Goal: Task Accomplishment & Management: Manage account settings

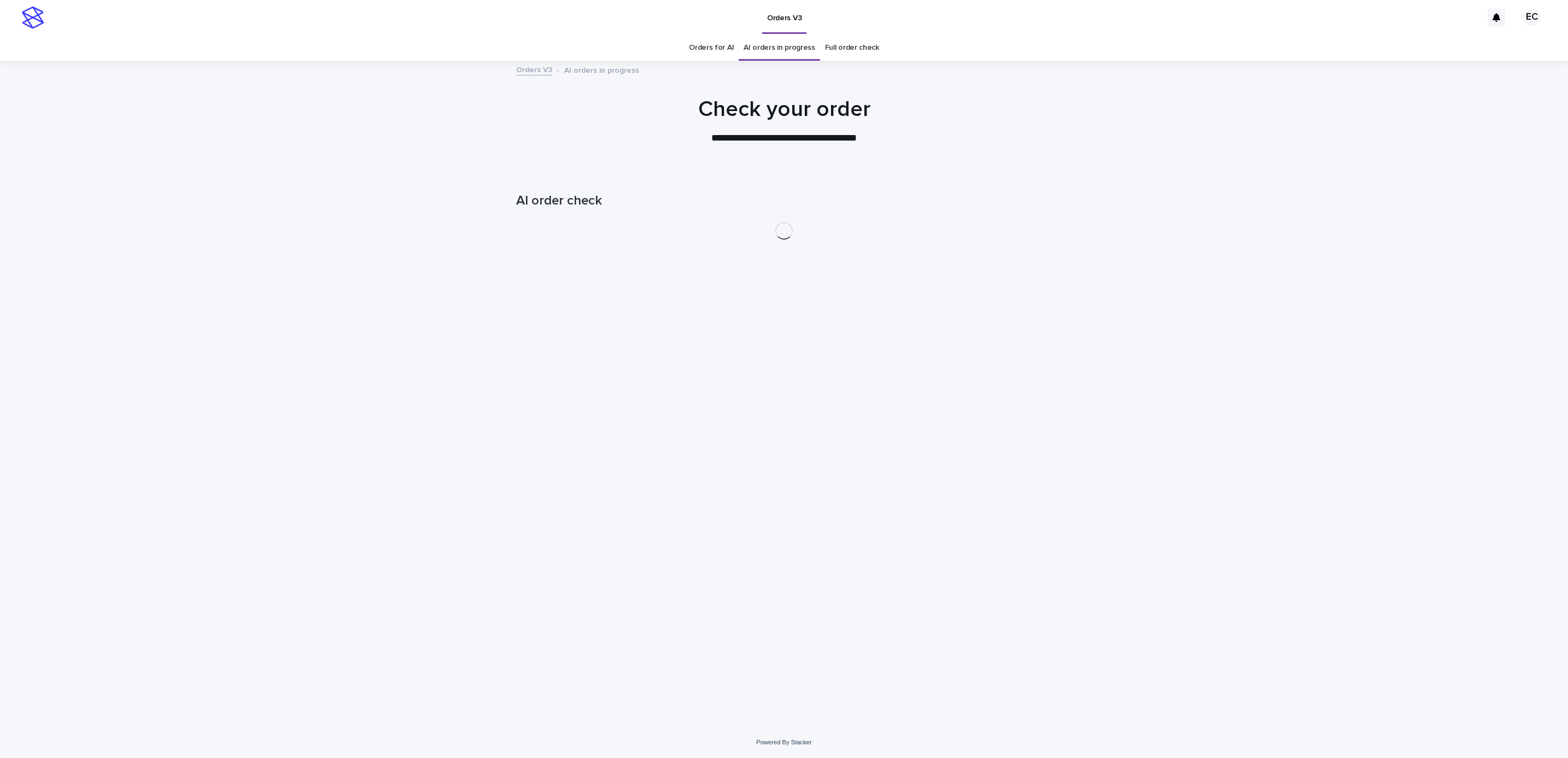
click at [1182, 420] on div "Loading... Saving… Loading... Saving… AI order check" at bounding box center [784, 448] width 1568 height 556
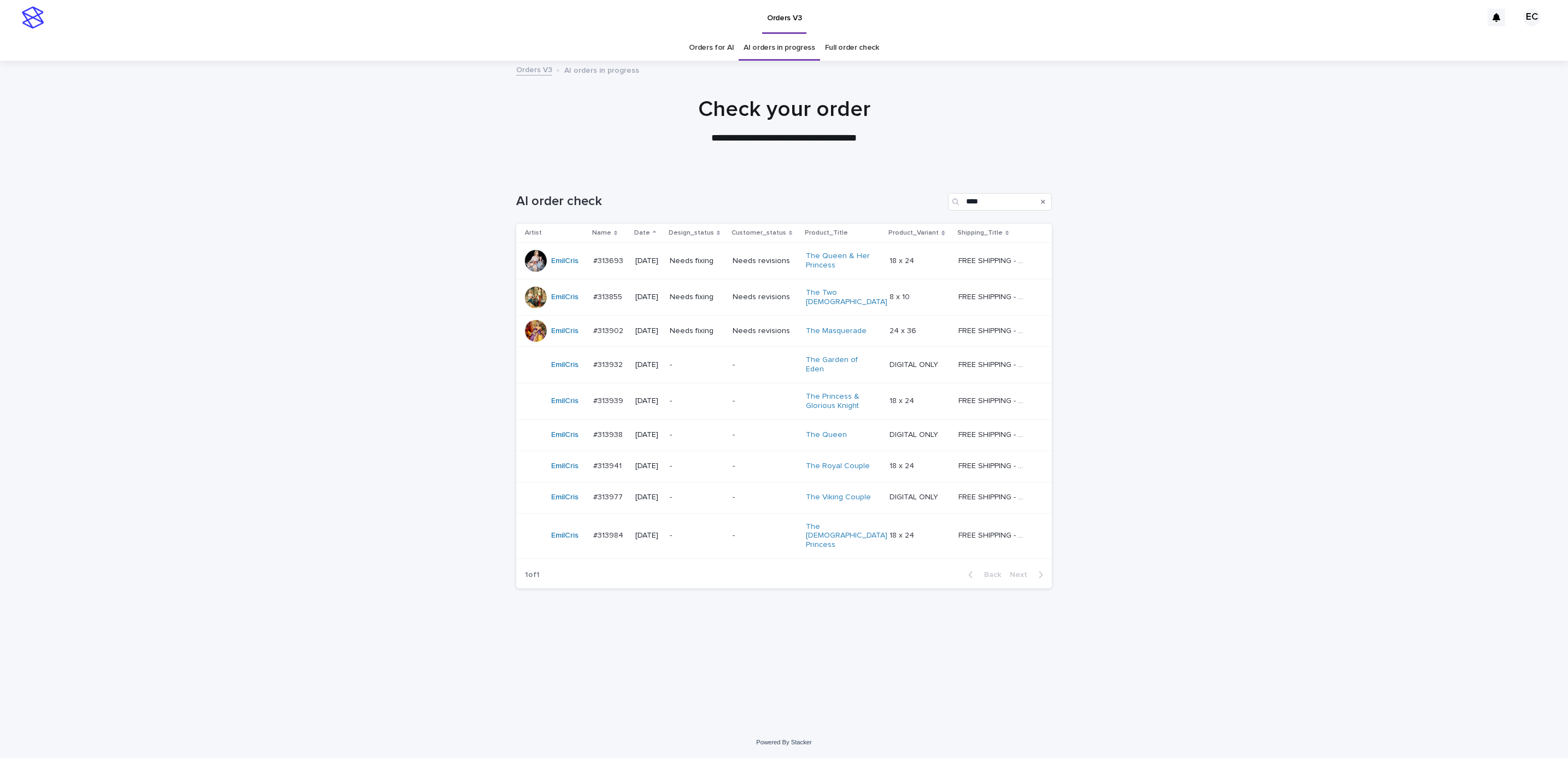
click at [756, 430] on p "-" at bounding box center [765, 435] width 65 height 9
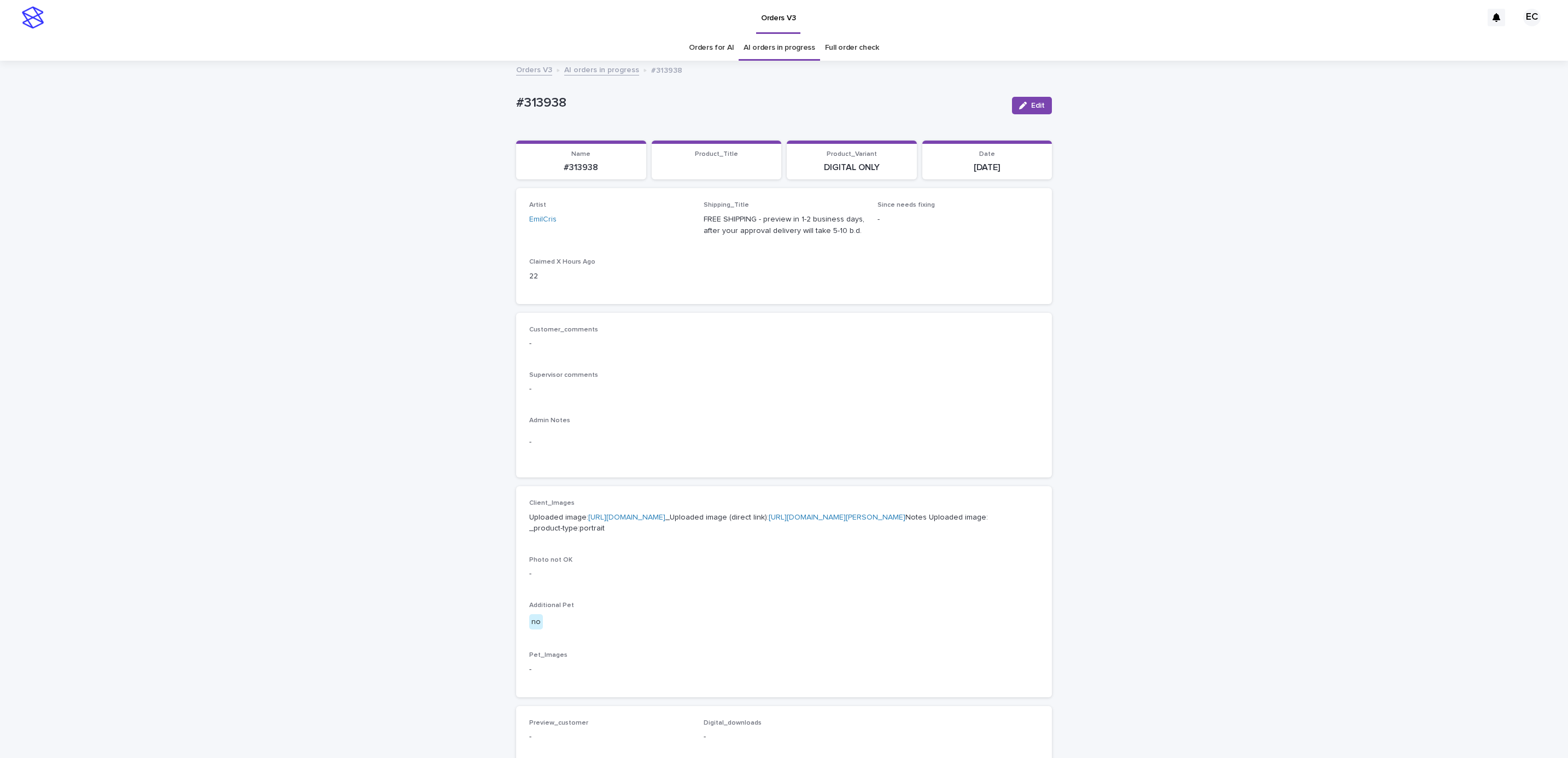
click at [1151, 544] on div "Loading... Saving… Loading... Saving… #313938 Edit #313938 Edit Sorry, there wa…" at bounding box center [784, 560] width 1568 height 996
click at [1029, 110] on button "Edit" at bounding box center [1032, 105] width 40 height 18
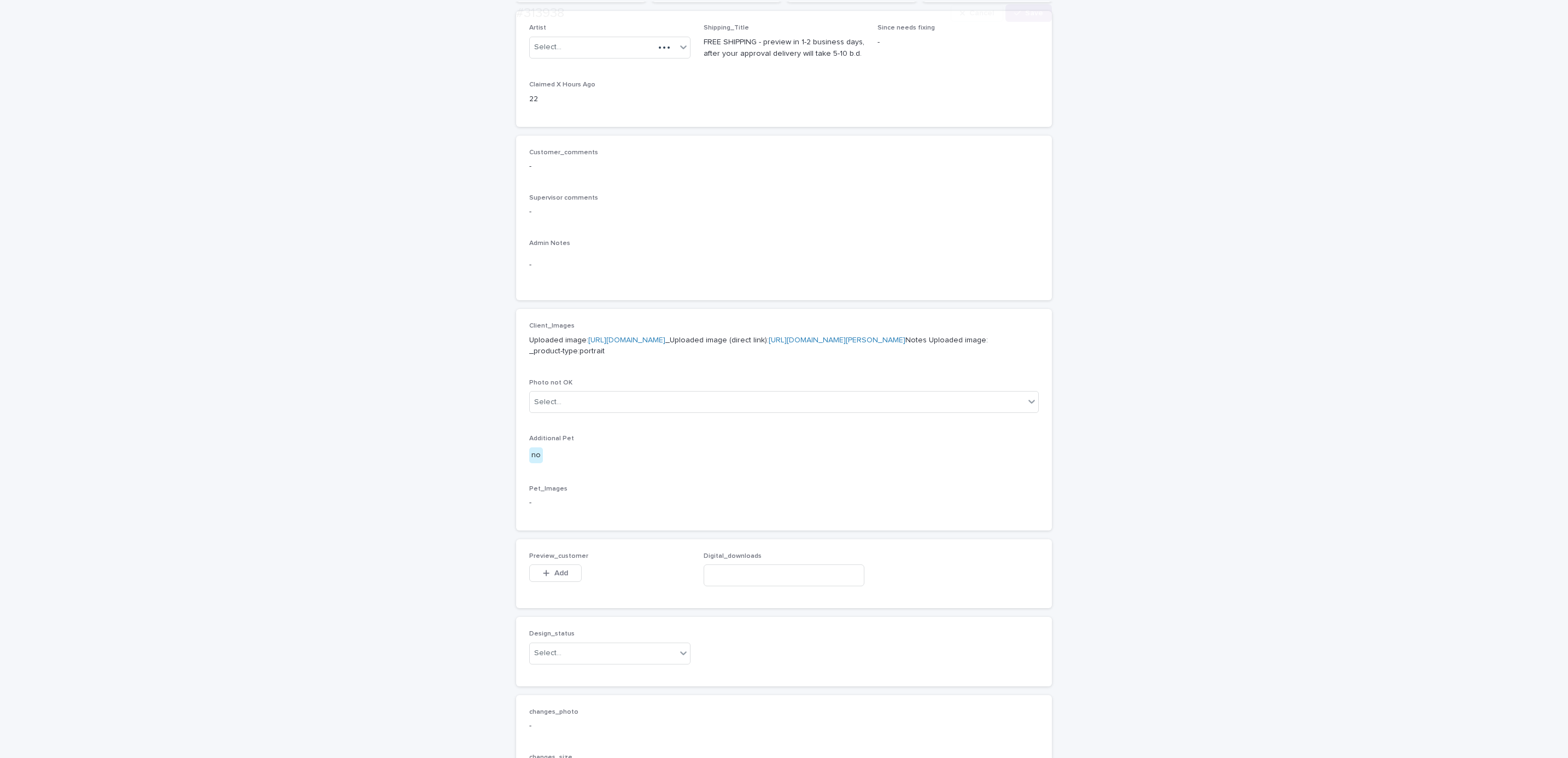
scroll to position [409, 0]
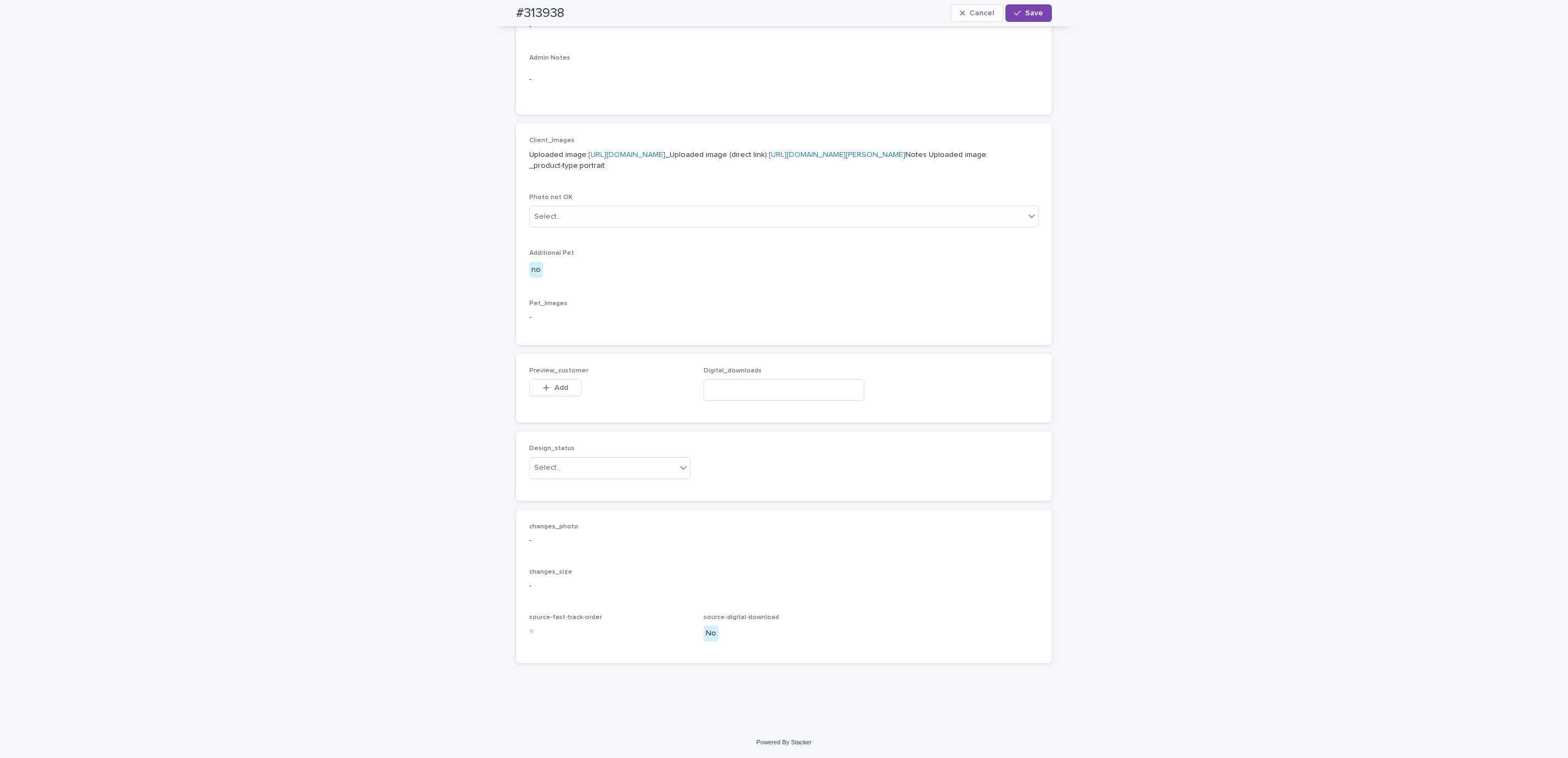
click at [549, 376] on div "Preview_customer This file cannot be opened Download File Add" at bounding box center [610, 388] width 162 height 43
click at [550, 380] on button "Add" at bounding box center [556, 387] width 53 height 18
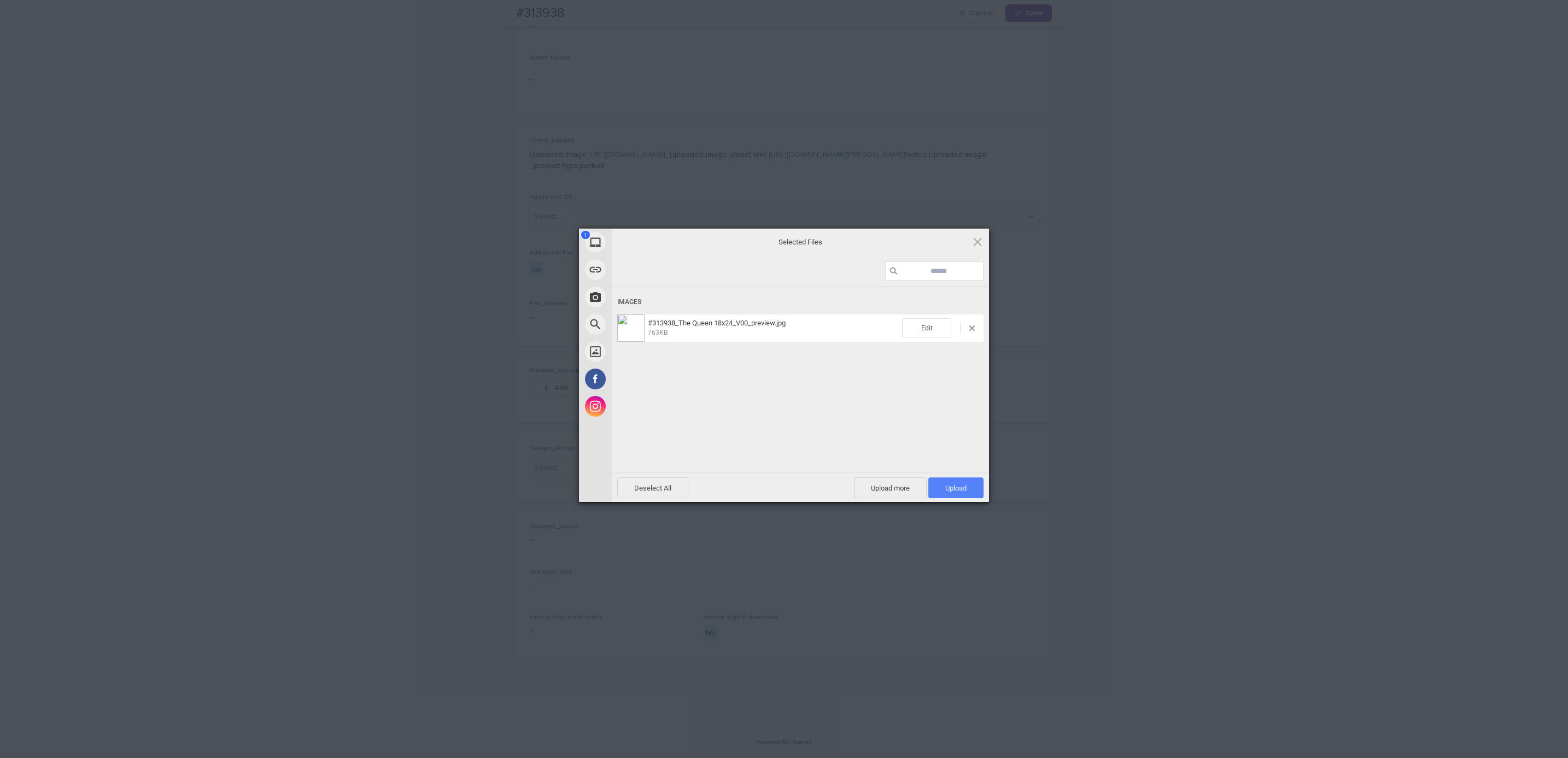
click at [946, 487] on span "Upload 1" at bounding box center [955, 488] width 21 height 9
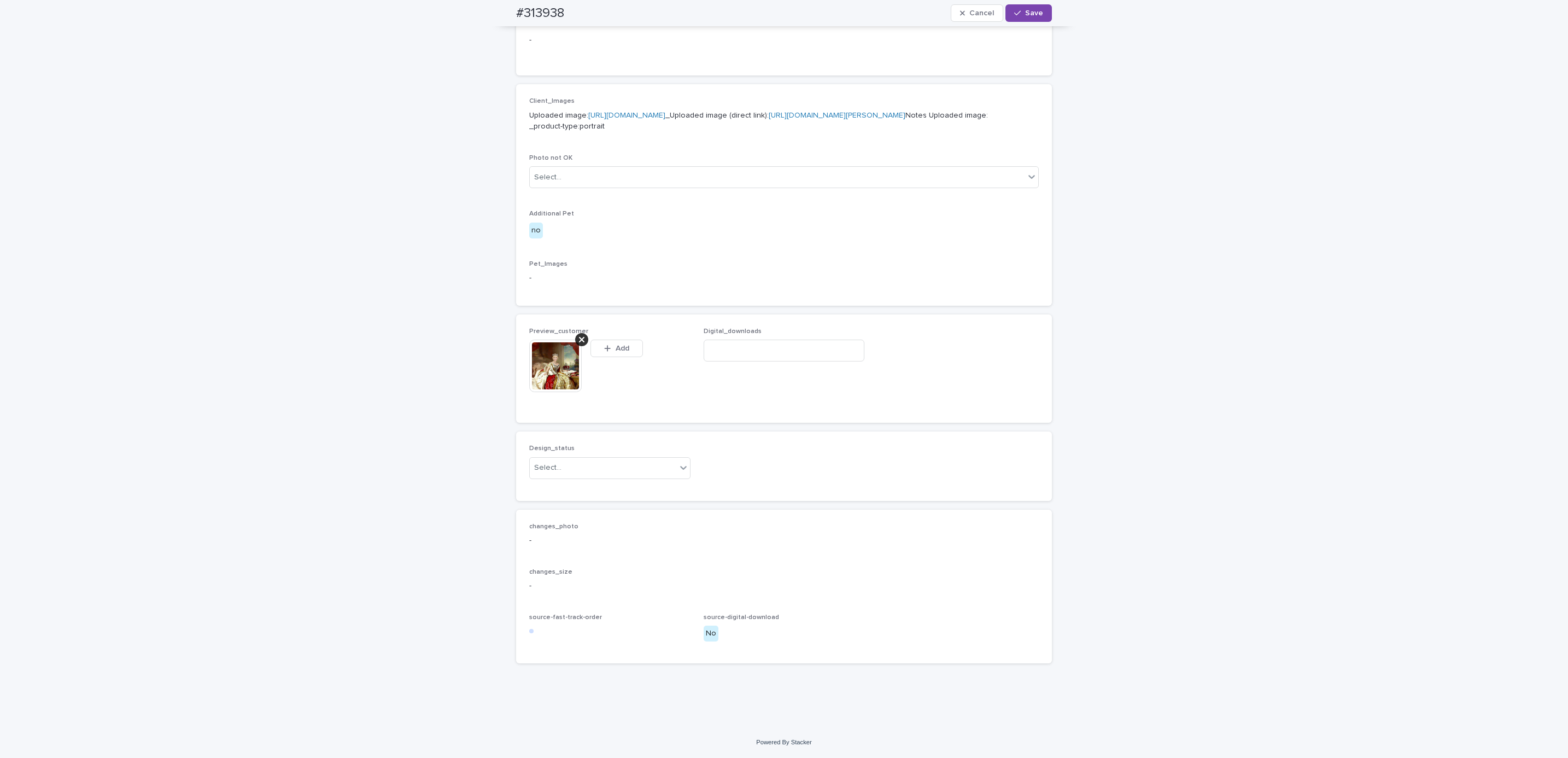
scroll to position [429, 0]
click at [613, 504] on div "Uploaded" at bounding box center [604, 508] width 160 height 19
click at [505, 7] on div "#313938 Cancel Save" at bounding box center [784, 13] width 588 height 26
click at [562, 7] on div "#313938 Cancel Save" at bounding box center [784, 13] width 536 height 26
copy h2 "#313938"
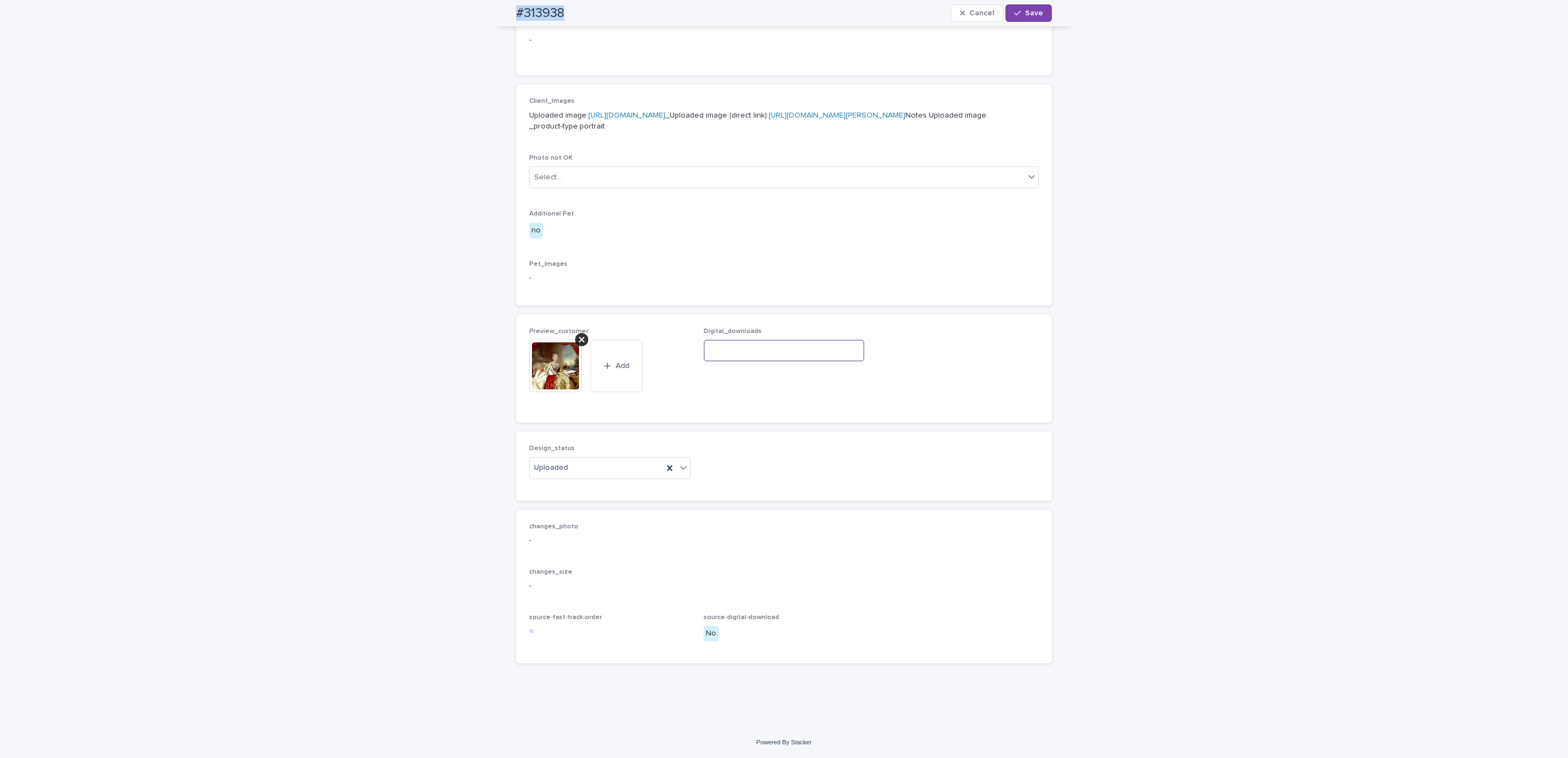
click at [807, 362] on input at bounding box center [784, 351] width 162 height 22
paste input "**********"
type input "**********"
click at [1034, 17] on button "Save" at bounding box center [1029, 13] width 47 height 18
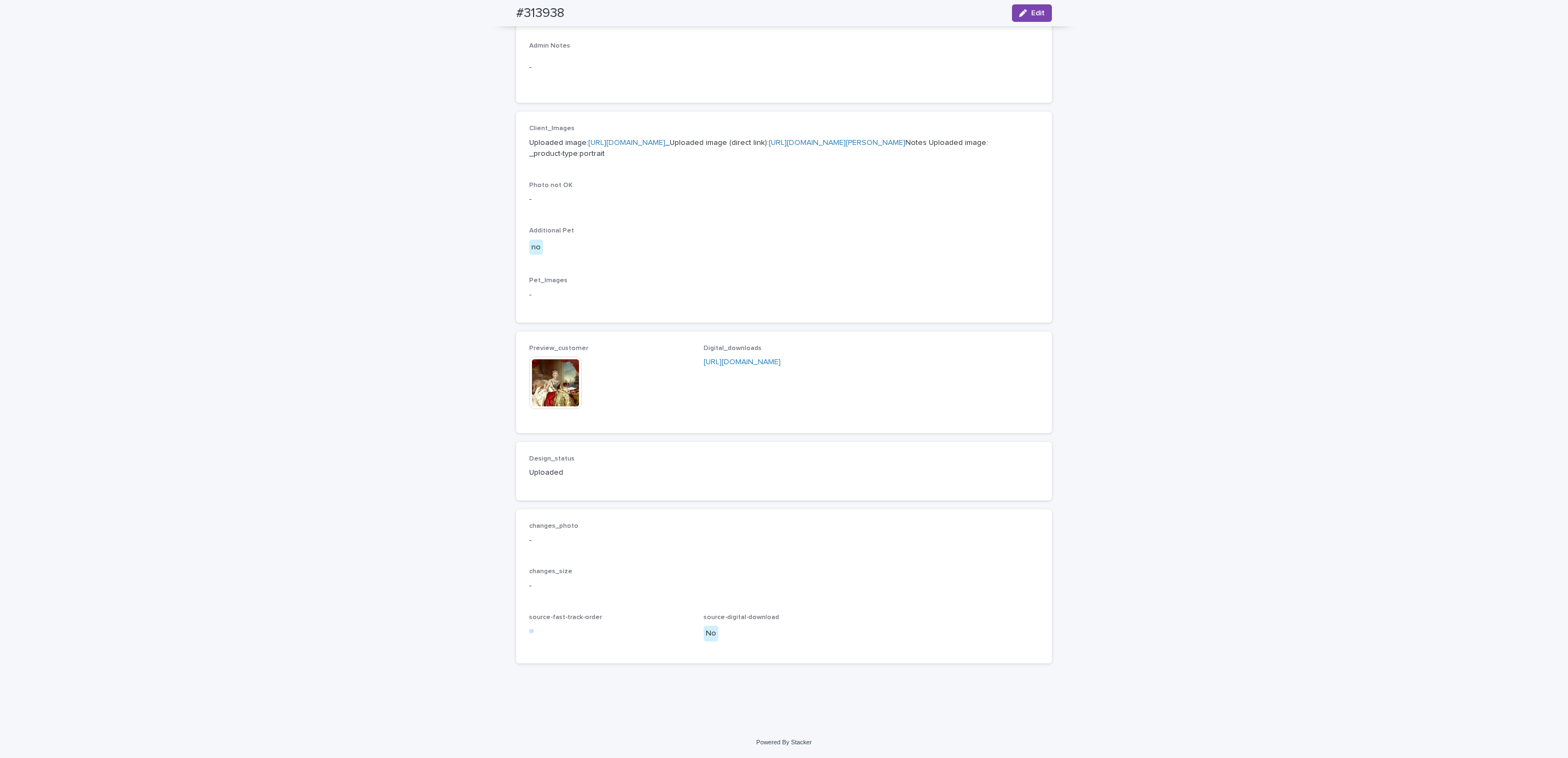
scroll to position [415, 0]
